Goal: Navigation & Orientation: Find specific page/section

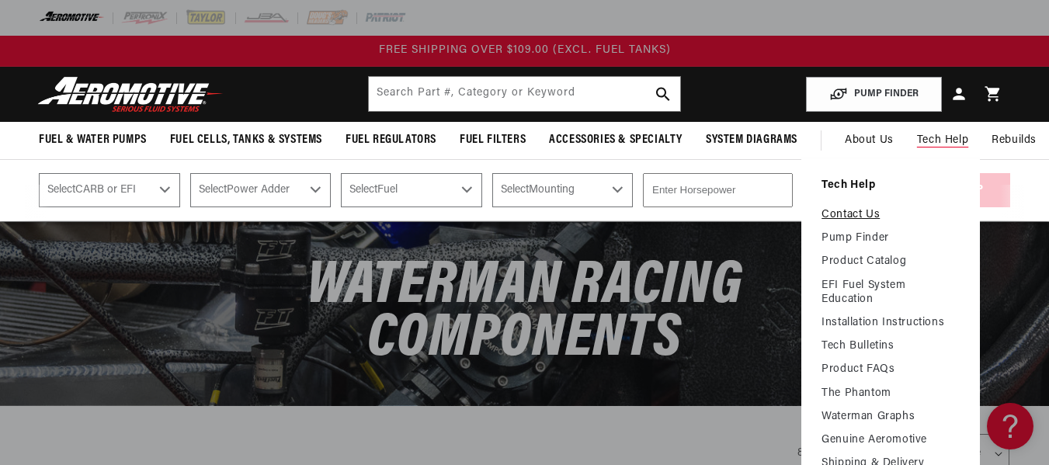
click at [833, 212] on link "Contact Us" at bounding box center [890, 215] width 138 height 14
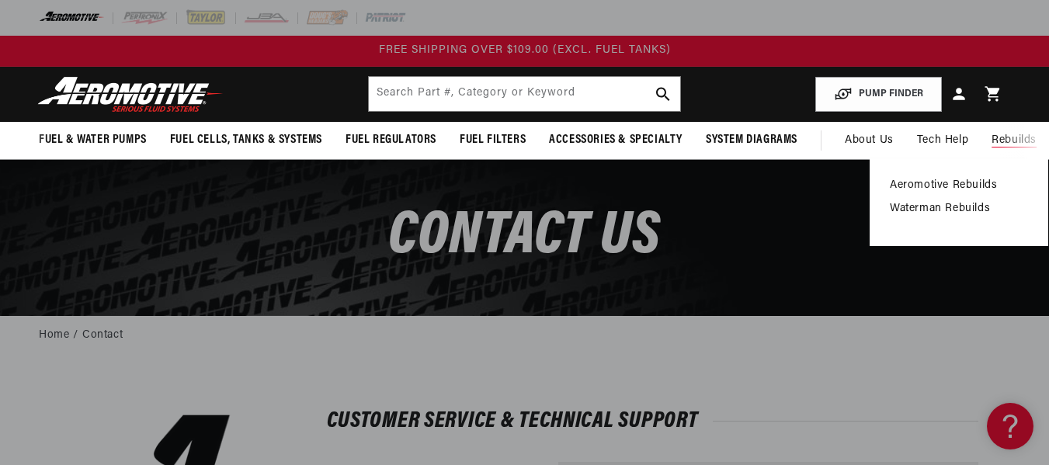
click at [966, 207] on link "Waterman Rebuilds" at bounding box center [959, 209] width 138 height 14
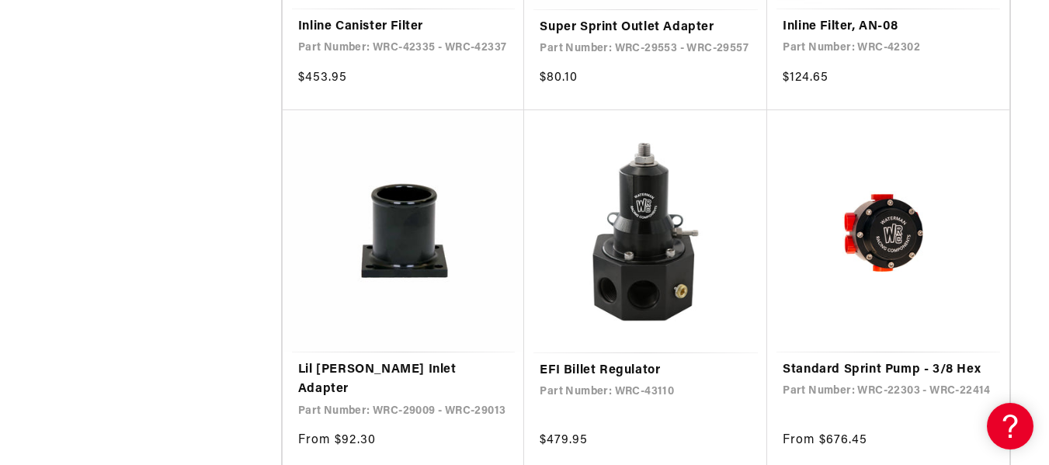
scroll to position [2652, 0]
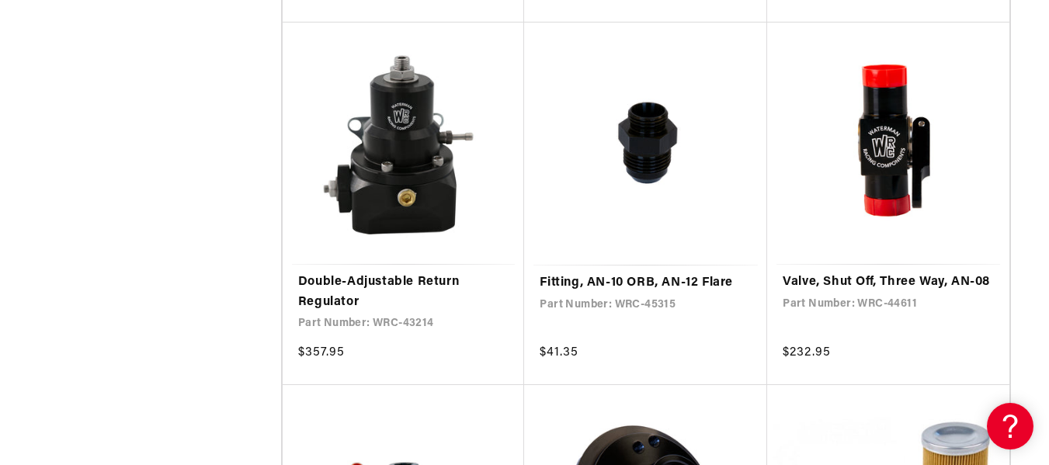
scroll to position [5512, 0]
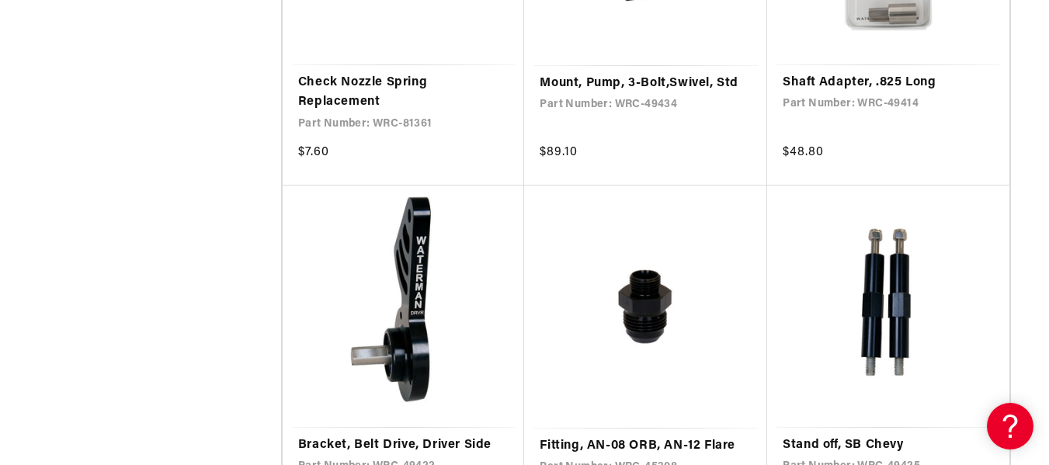
scroll to position [8385, 0]
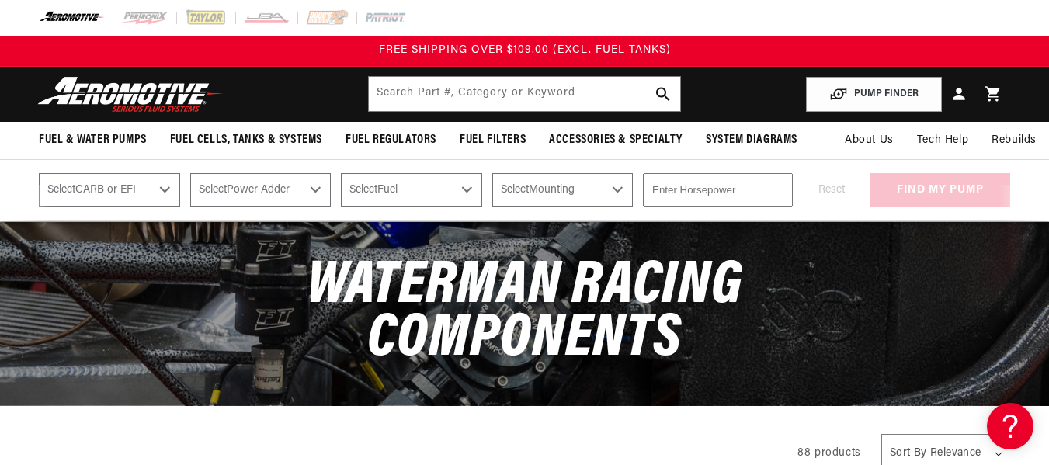
click at [869, 130] on link "About Us" at bounding box center [869, 140] width 72 height 37
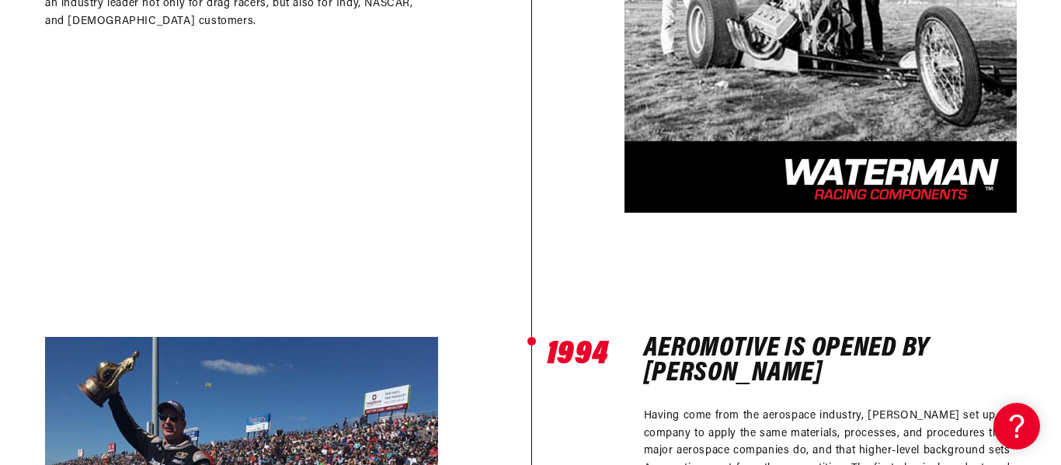
scroll to position [1165, 0]
